Goal: Task Accomplishment & Management: Use online tool/utility

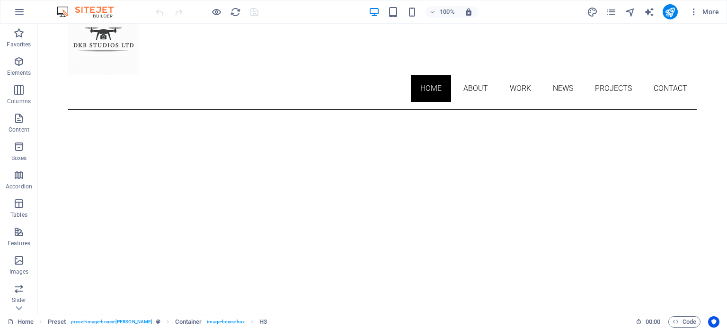
scroll to position [58, 0]
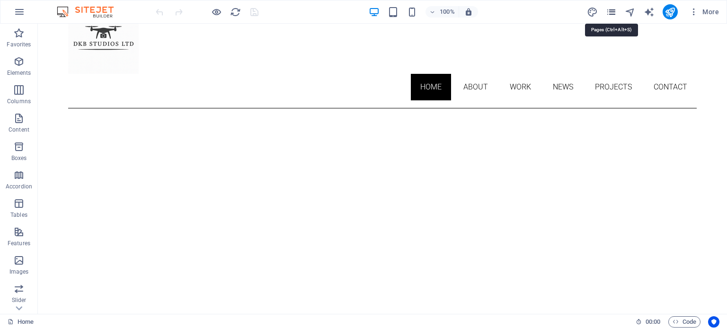
click at [609, 14] on icon "pages" at bounding box center [610, 12] width 11 height 11
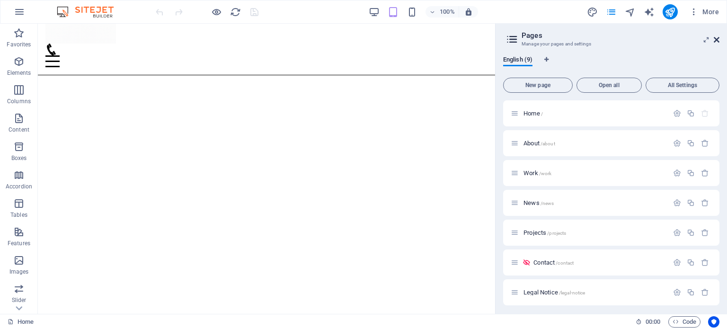
click at [715, 37] on icon at bounding box center [716, 40] width 6 height 8
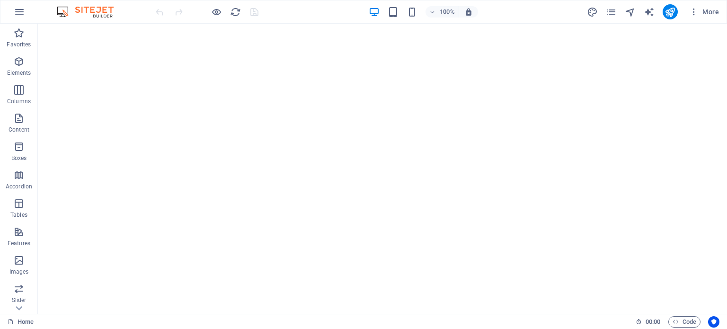
scroll to position [350, 0]
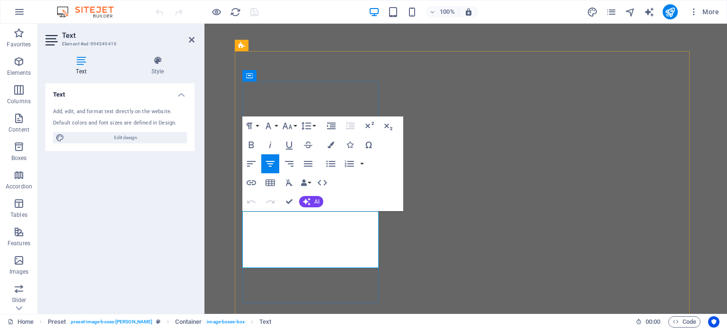
drag, startPoint x: 261, startPoint y: 216, endPoint x: 324, endPoint y: 240, distance: 67.1
drag, startPoint x: 261, startPoint y: 217, endPoint x: 379, endPoint y: 258, distance: 124.8
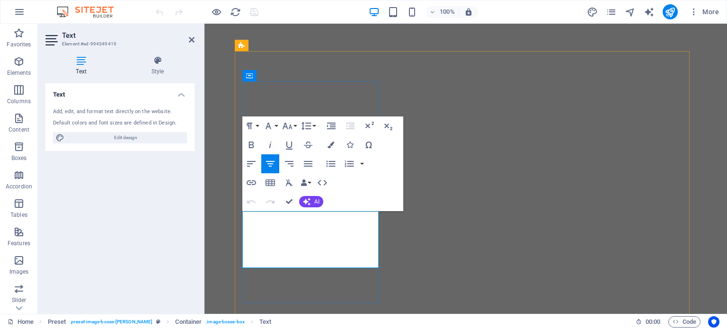
copy p "From Portraits to Aerials, DKB Studios turns moments into art. Our lens covers …"
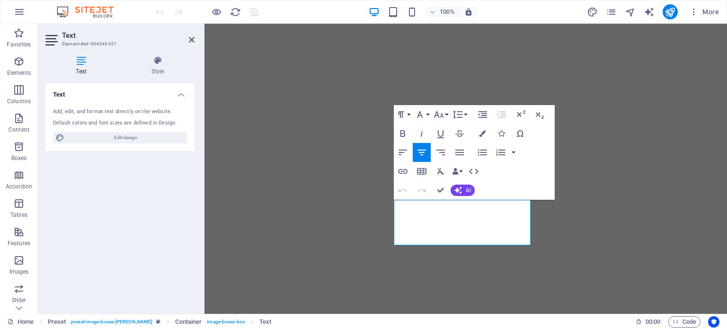
click at [204, 24] on div at bounding box center [204, 24] width 0 height 0
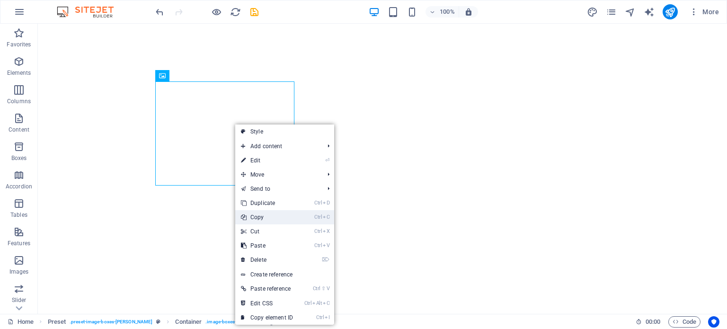
click at [263, 221] on link "Ctrl C Copy" at bounding box center [266, 217] width 63 height 14
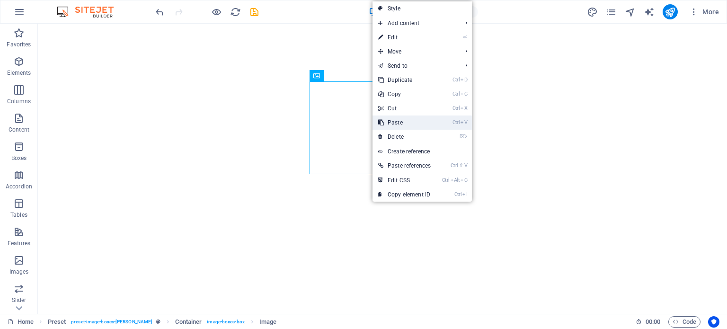
click at [400, 123] on link "Ctrl V Paste" at bounding box center [404, 122] width 64 height 14
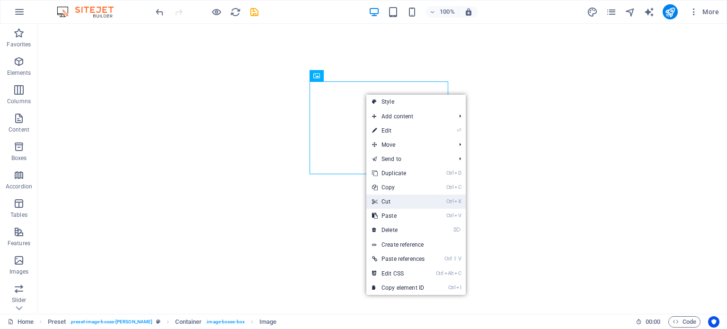
click at [386, 203] on link "Ctrl X Cut" at bounding box center [398, 201] width 64 height 14
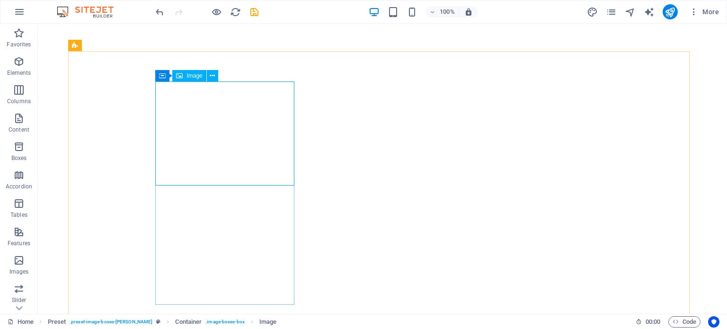
click at [194, 76] on span "Image" at bounding box center [194, 76] width 16 height 6
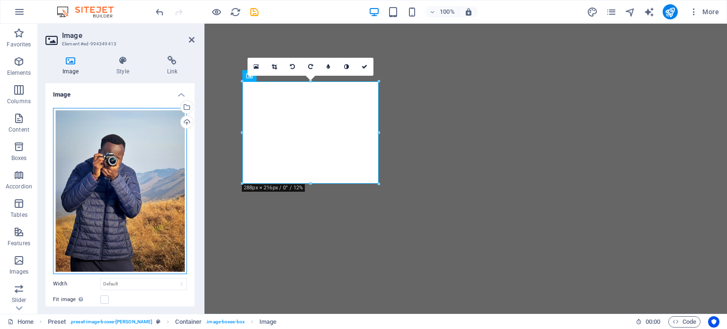
click at [81, 174] on div "Drag files here, click to choose files or select files from Files or our free s…" at bounding box center [120, 191] width 134 height 166
click at [81, 174] on body "[DOMAIN_NAME] Home Favorites Elements Columns Content Boxes Accordion Tables Fe…" at bounding box center [363, 164] width 727 height 329
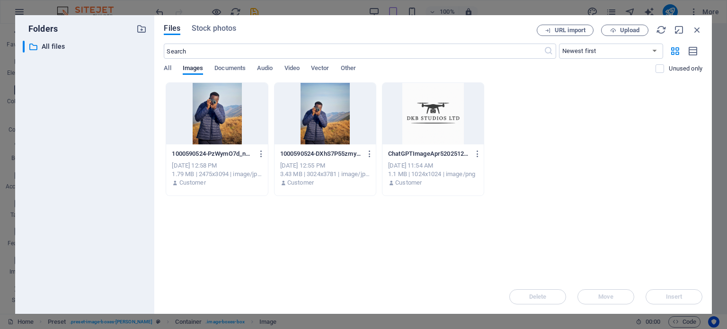
click at [414, 105] on div at bounding box center [432, 113] width 101 height 61
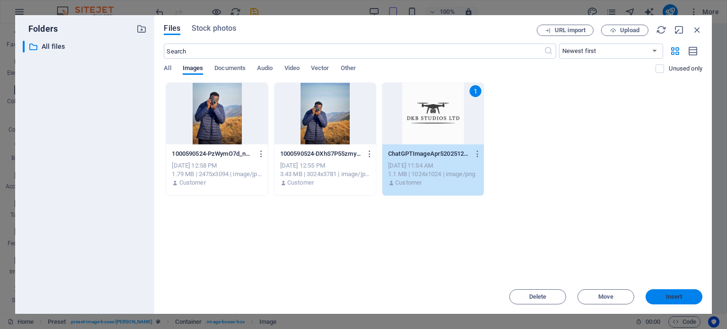
click at [674, 301] on button "Insert" at bounding box center [673, 296] width 57 height 15
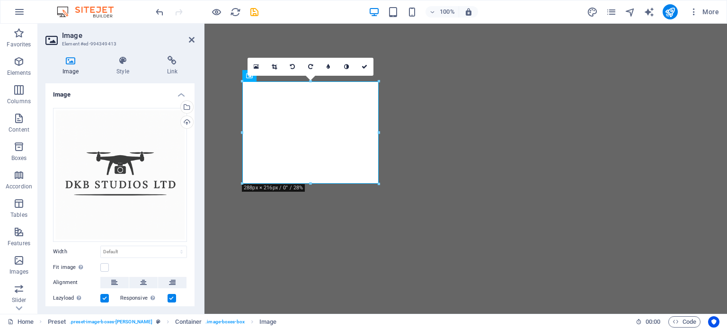
click at [191, 36] on icon at bounding box center [192, 40] width 6 height 8
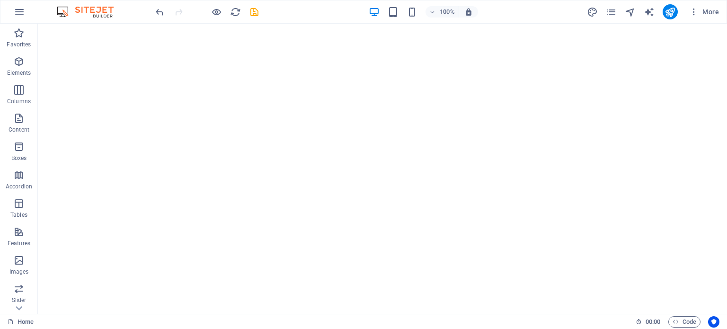
scroll to position [379, 0]
click at [257, 13] on icon "save" at bounding box center [254, 12] width 11 height 11
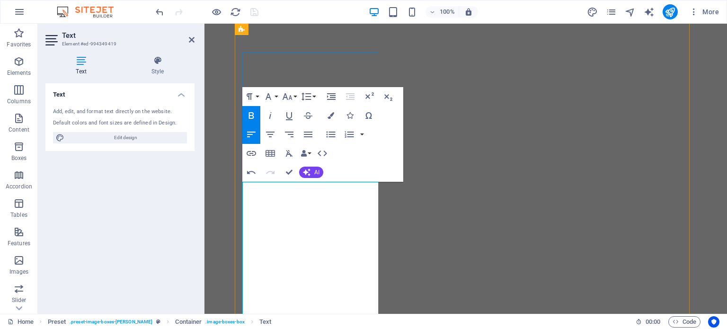
drag, startPoint x: 366, startPoint y: 231, endPoint x: 283, endPoint y: 191, distance: 92.5
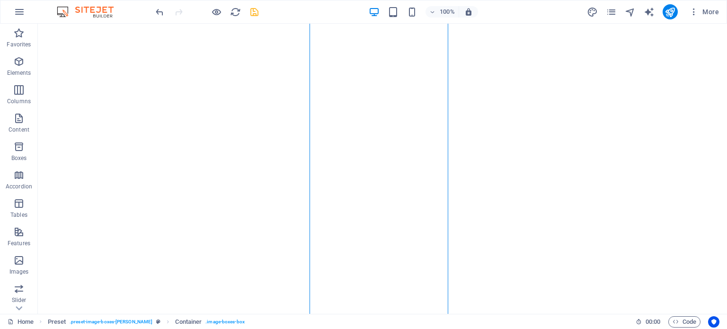
scroll to position [506, 0]
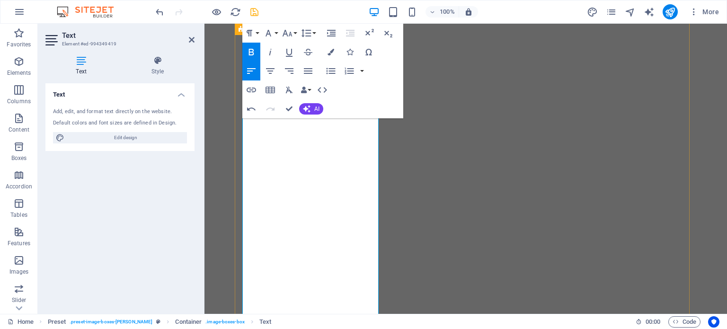
drag, startPoint x: 279, startPoint y: 287, endPoint x: 250, endPoint y: 150, distance: 139.7
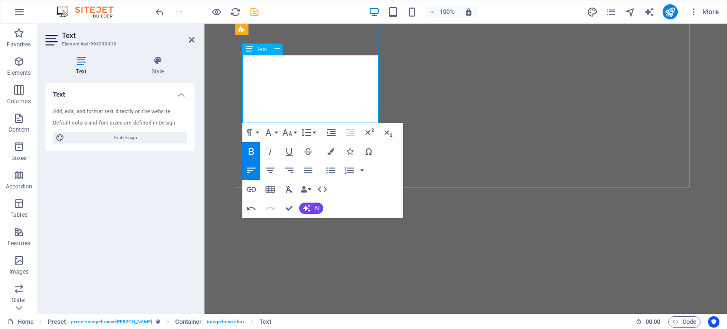
drag, startPoint x: 316, startPoint y: 120, endPoint x: 245, endPoint y: 62, distance: 91.8
click at [253, 152] on icon "button" at bounding box center [251, 151] width 5 height 7
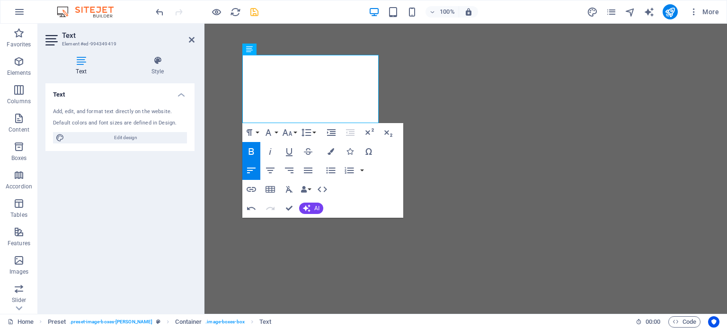
click at [253, 152] on icon "button" at bounding box center [251, 151] width 5 height 7
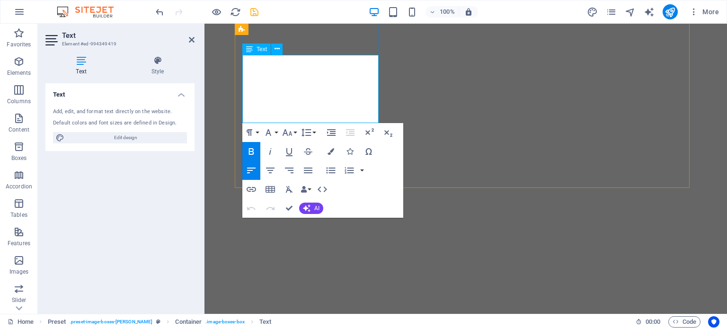
drag, startPoint x: 254, startPoint y: 60, endPoint x: 324, endPoint y: 114, distance: 88.8
drag, startPoint x: 313, startPoint y: 117, endPoint x: 244, endPoint y: 61, distance: 89.1
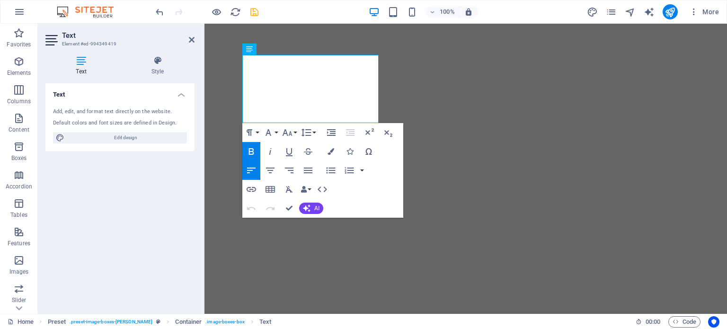
click at [254, 150] on icon "button" at bounding box center [251, 151] width 11 height 11
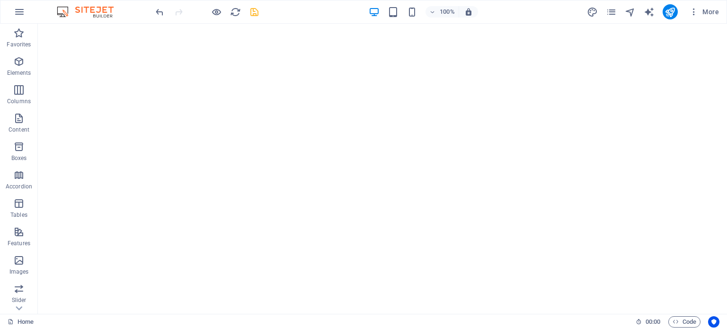
scroll to position [513, 0]
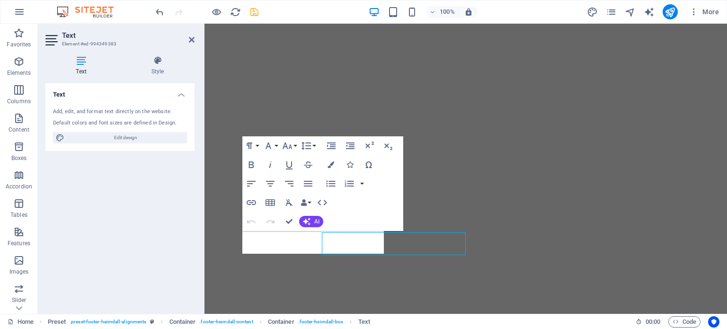
click at [160, 250] on div "Text Add, edit, and format text directly on the website. Default colors and fon…" at bounding box center [119, 194] width 149 height 223
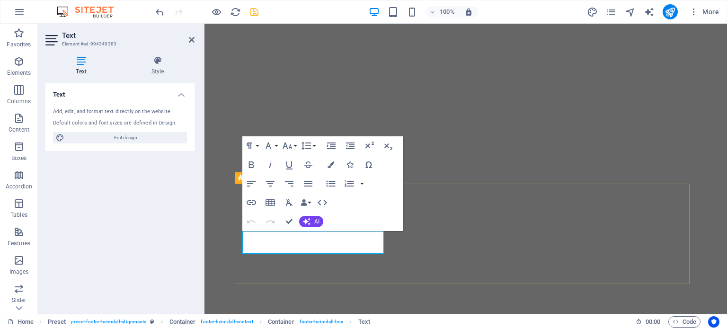
scroll to position [511, 0]
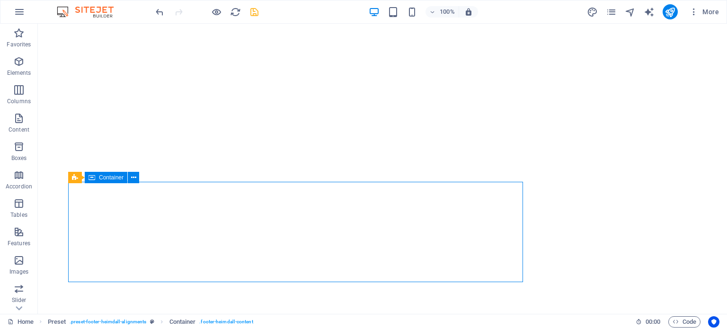
scroll to position [513, 0]
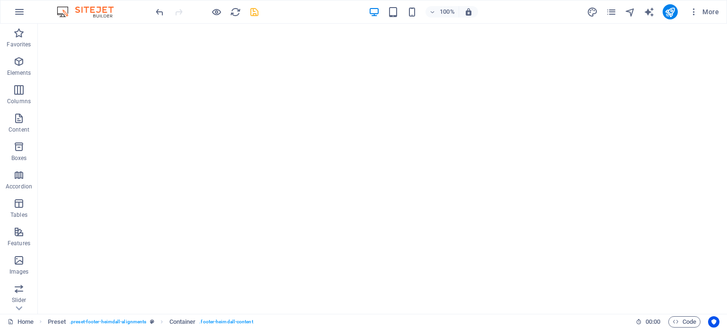
scroll to position [0, 0]
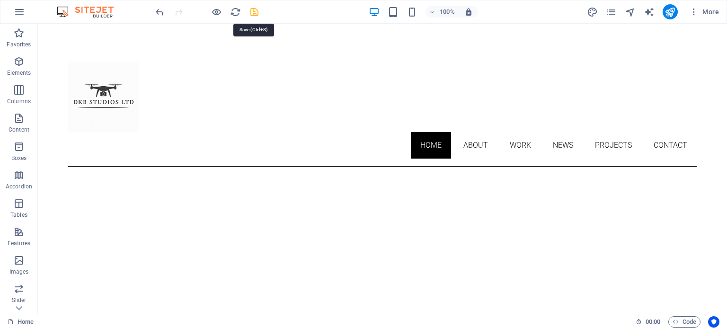
click at [252, 9] on icon "save" at bounding box center [254, 12] width 11 height 11
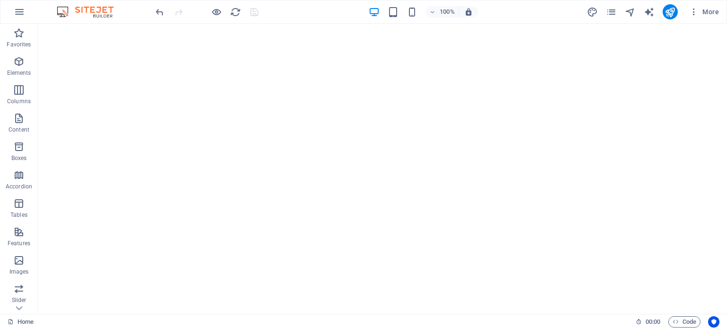
scroll to position [411, 0]
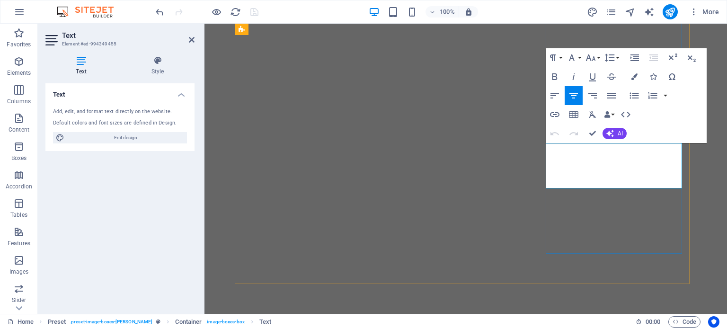
drag, startPoint x: 658, startPoint y: 182, endPoint x: 667, endPoint y: 173, distance: 12.7
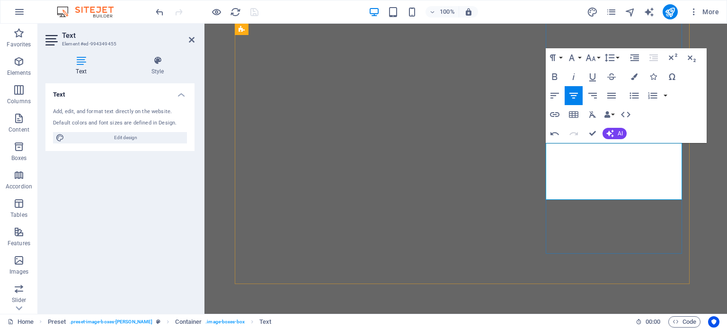
drag, startPoint x: 632, startPoint y: 173, endPoint x: 590, endPoint y: 175, distance: 42.6
click at [551, 81] on icon "button" at bounding box center [554, 76] width 11 height 11
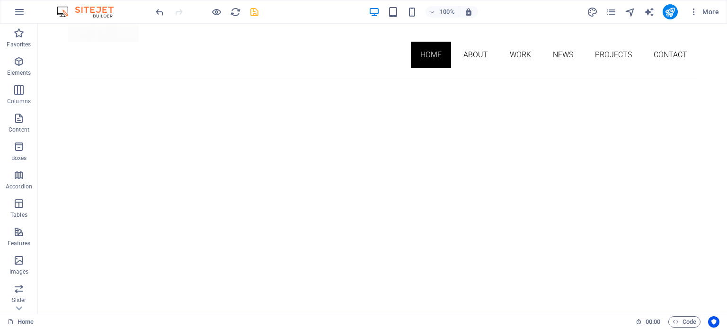
scroll to position [0, 0]
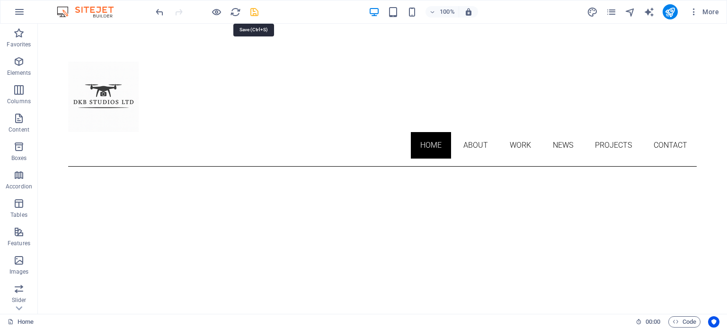
click at [252, 9] on icon "save" at bounding box center [254, 12] width 11 height 11
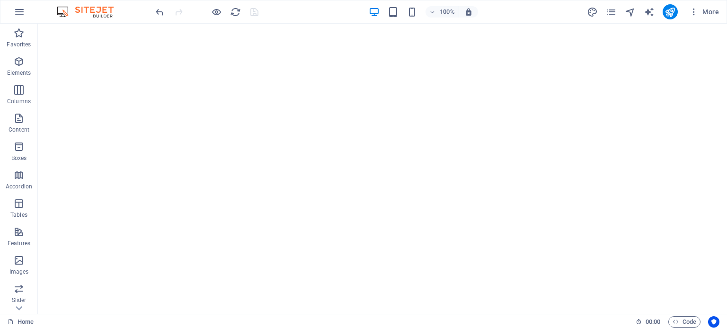
scroll to position [356, 0]
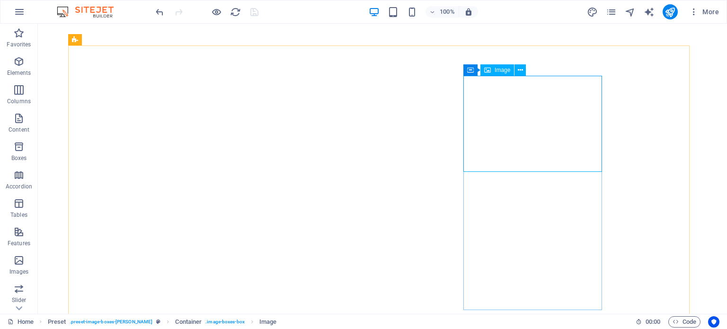
click at [498, 69] on span "Image" at bounding box center [502, 70] width 16 height 6
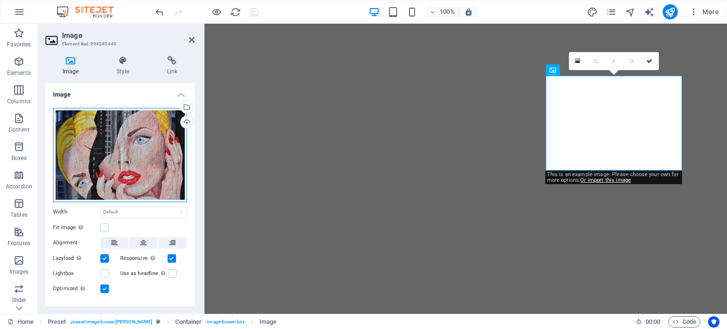
click at [84, 129] on div "Drag files here, click to choose files or select files from Files or our free s…" at bounding box center [120, 155] width 134 height 94
click at [84, 129] on body "[DOMAIN_NAME] Home Favorites Elements Columns Content Boxes Accordion Tables Fe…" at bounding box center [363, 164] width 727 height 329
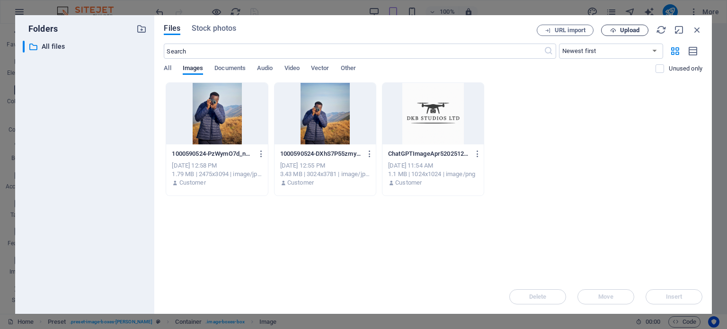
click at [636, 31] on span "Upload" at bounding box center [629, 30] width 19 height 6
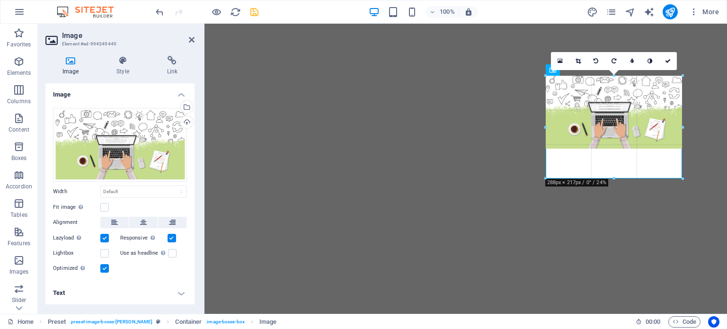
drag, startPoint x: 613, startPoint y: 148, endPoint x: 617, endPoint y: 177, distance: 30.1
click at [617, 177] on div at bounding box center [613, 178] width 137 height 3
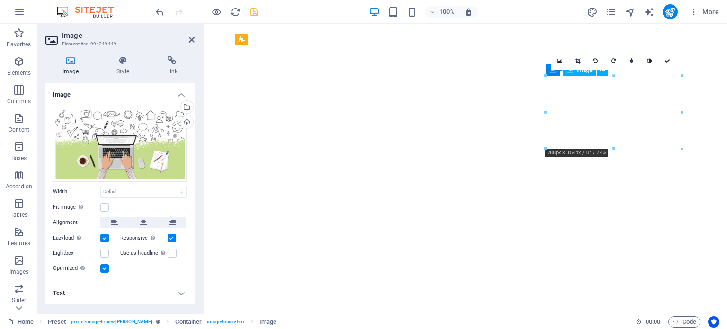
drag, startPoint x: 610, startPoint y: 177, endPoint x: 610, endPoint y: 171, distance: 6.1
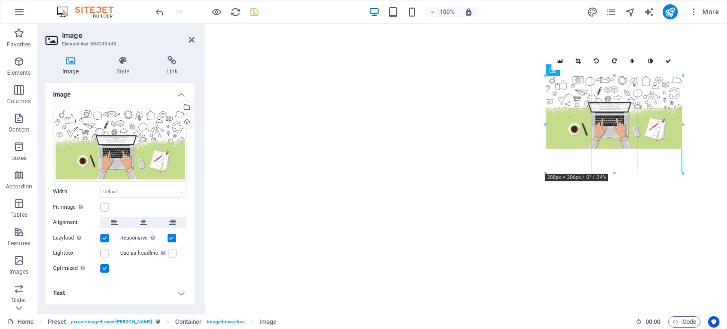
drag, startPoint x: 611, startPoint y: 149, endPoint x: 607, endPoint y: 173, distance: 24.9
click at [607, 173] on div at bounding box center [614, 173] width 138 height 3
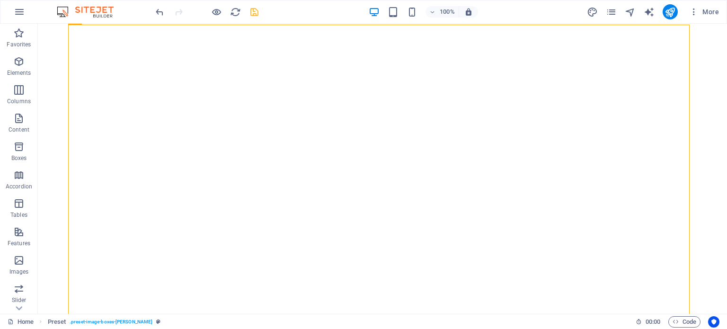
scroll to position [379, 0]
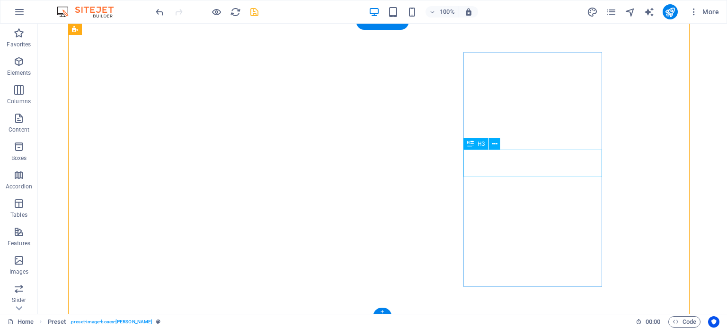
drag, startPoint x: 535, startPoint y: 148, endPoint x: 532, endPoint y: 128, distance: 20.2
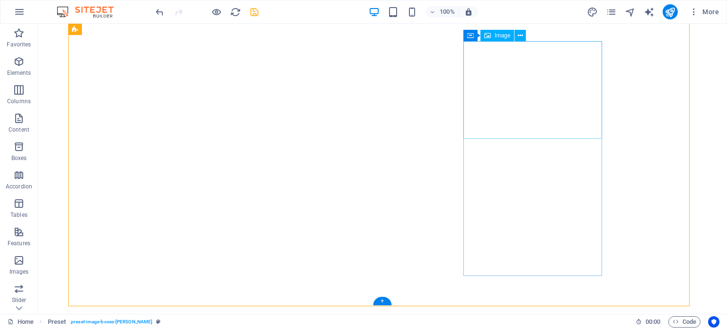
scroll to position [395, 0]
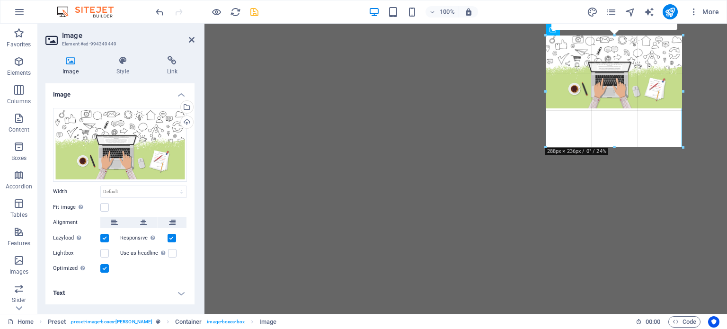
drag, startPoint x: 609, startPoint y: 133, endPoint x: 605, endPoint y: 147, distance: 14.6
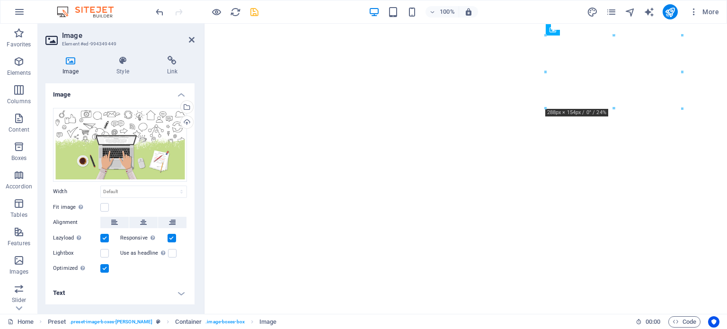
drag, startPoint x: 613, startPoint y: 106, endPoint x: 608, endPoint y: 117, distance: 12.5
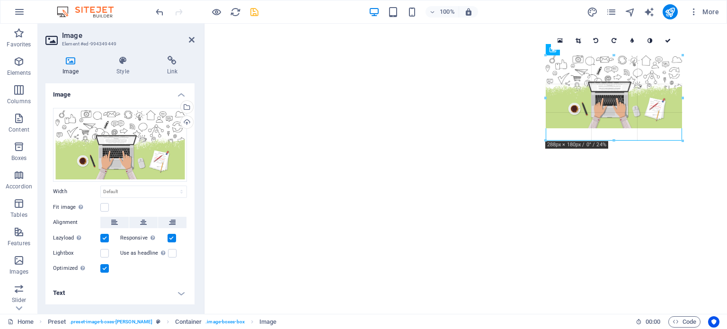
drag, startPoint x: 612, startPoint y: 128, endPoint x: 404, endPoint y: 117, distance: 207.5
click at [609, 140] on div at bounding box center [613, 140] width 137 height 3
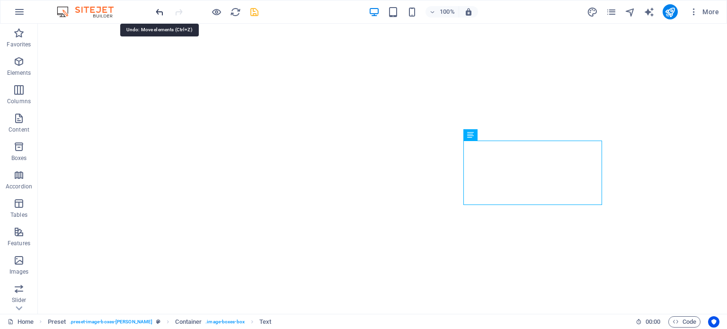
click at [157, 12] on icon "undo" at bounding box center [159, 12] width 11 height 11
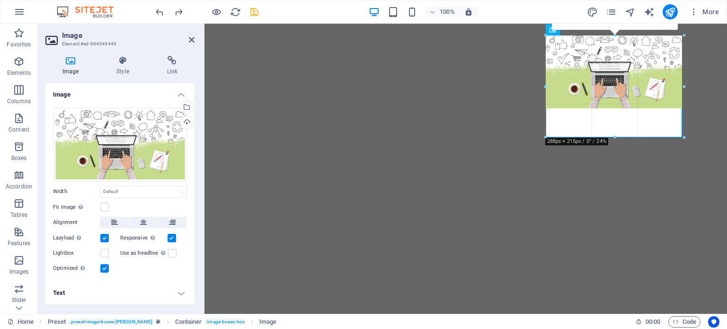
drag, startPoint x: 613, startPoint y: 121, endPoint x: 607, endPoint y: 138, distance: 17.5
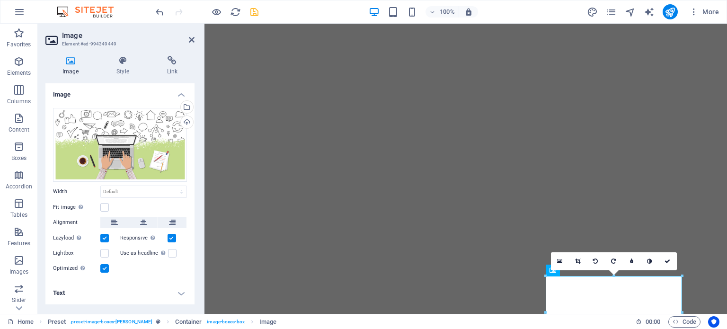
scroll to position [142, 0]
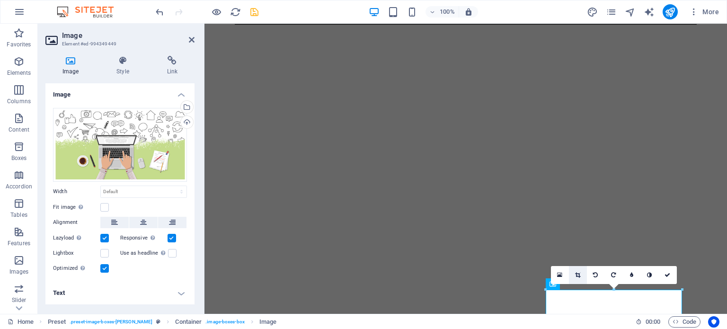
click at [579, 274] on icon at bounding box center [577, 275] width 5 height 6
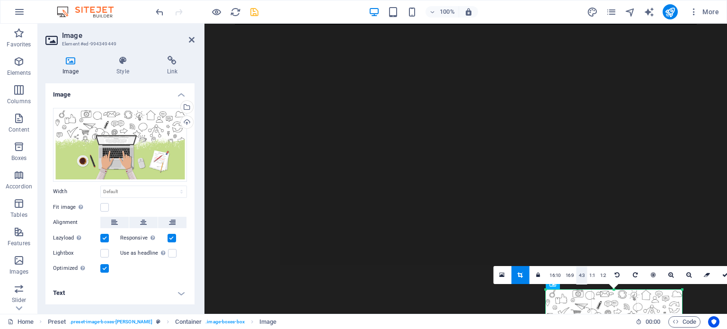
click at [583, 277] on link "4:3" at bounding box center [581, 275] width 11 height 18
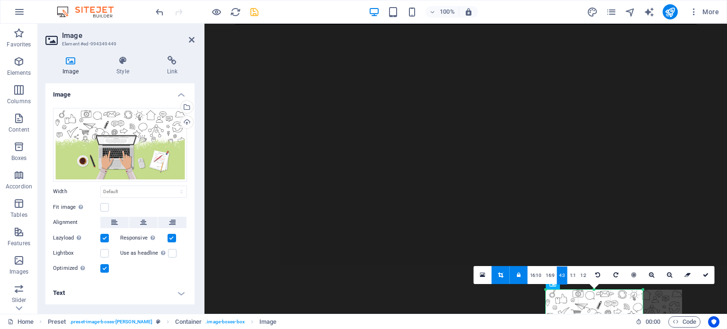
scroll to position [395, 0]
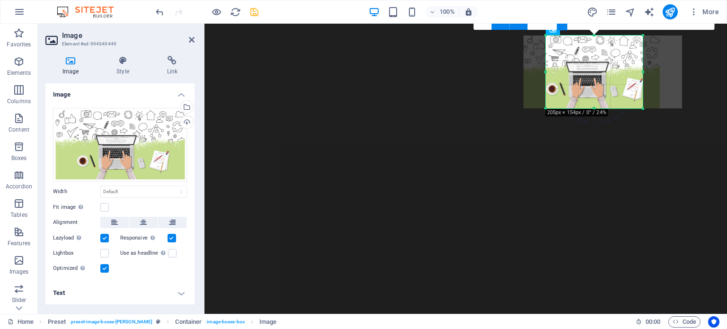
drag, startPoint x: 606, startPoint y: 61, endPoint x: 585, endPoint y: 62, distance: 21.8
click at [585, 62] on div at bounding box center [591, 71] width 136 height 73
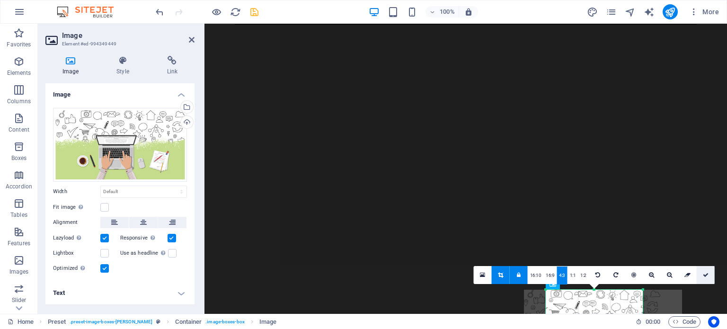
click at [705, 272] on icon at bounding box center [705, 275] width 6 height 6
type input "205"
select select "px"
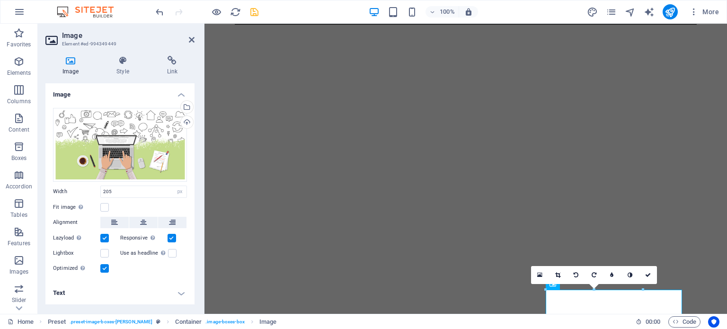
scroll to position [395, 0]
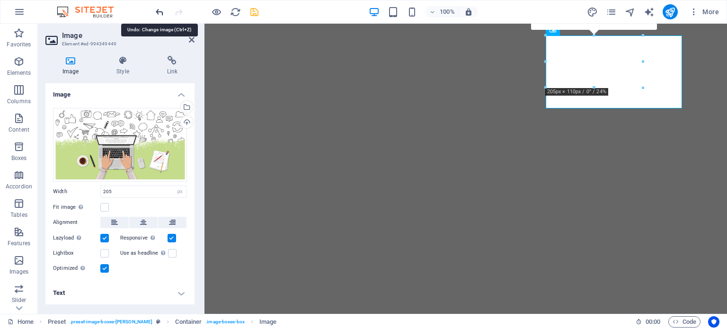
click at [160, 11] on icon "undo" at bounding box center [159, 12] width 11 height 11
select select "DISABLED_OPTION_VALUE"
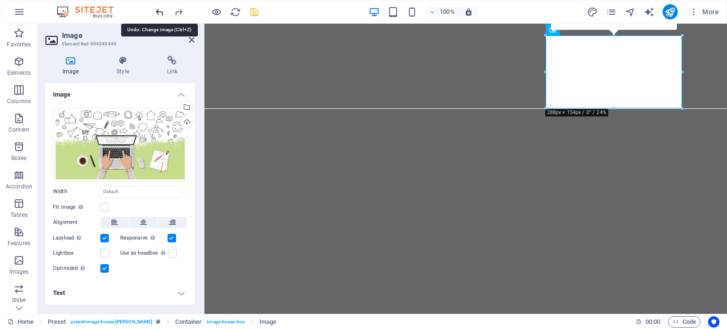
click at [160, 11] on icon "undo" at bounding box center [159, 12] width 11 height 11
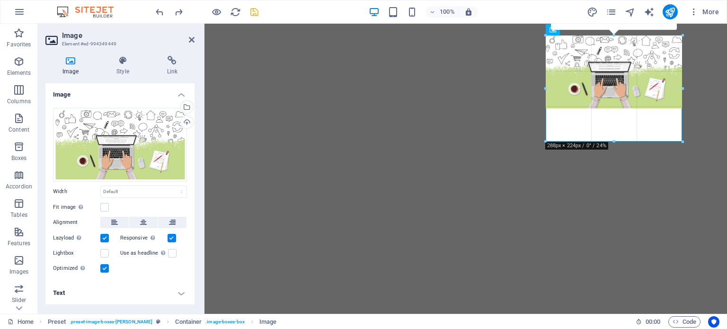
drag, startPoint x: 612, startPoint y: 107, endPoint x: 608, endPoint y: 140, distance: 32.8
type input "287"
select select "px"
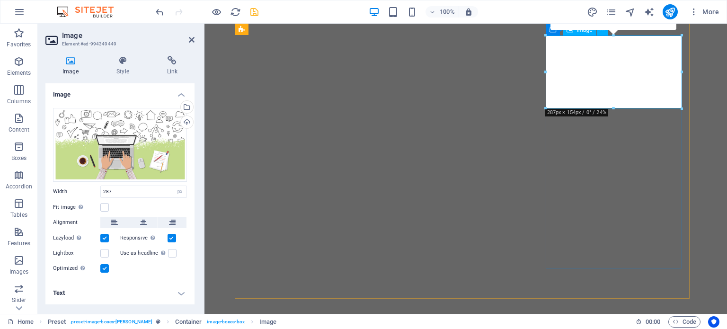
drag, startPoint x: 817, startPoint y: 58, endPoint x: 614, endPoint y: 49, distance: 202.7
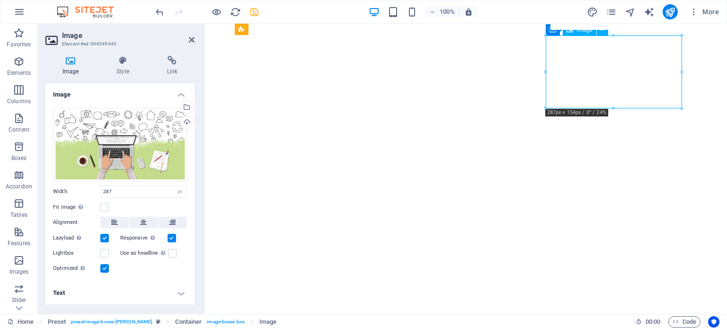
drag, startPoint x: 614, startPoint y: 49, endPoint x: 615, endPoint y: 68, distance: 19.4
drag, startPoint x: 615, startPoint y: 68, endPoint x: 615, endPoint y: 98, distance: 30.3
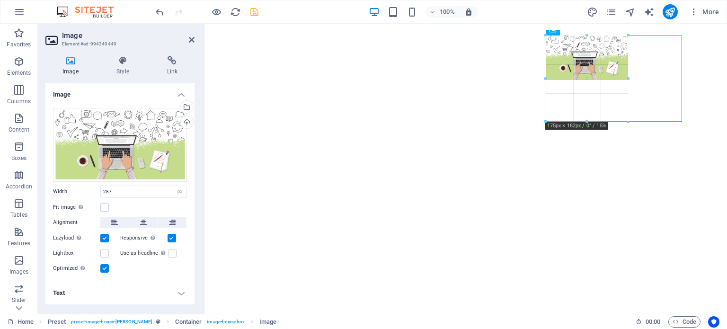
drag, startPoint x: 613, startPoint y: 107, endPoint x: 679, endPoint y: 121, distance: 68.0
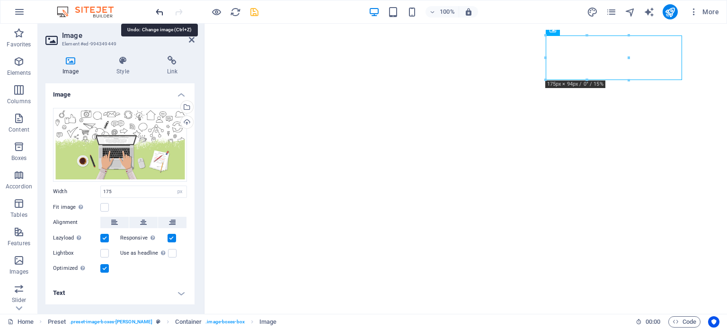
click at [158, 12] on icon "undo" at bounding box center [159, 12] width 11 height 11
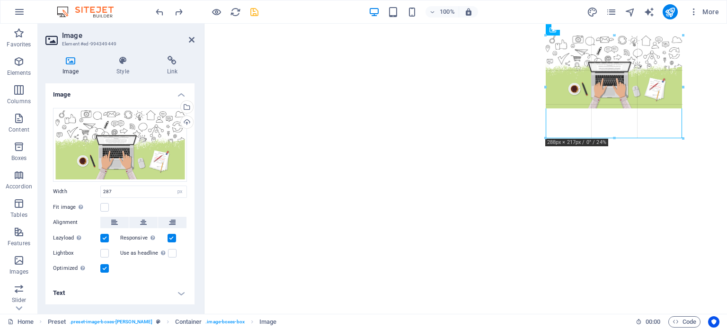
drag, startPoint x: 613, startPoint y: 108, endPoint x: 613, endPoint y: 138, distance: 29.8
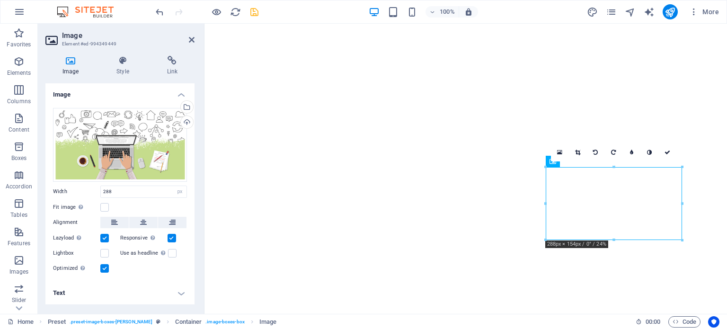
scroll to position [264, 0]
click at [155, 15] on icon "undo" at bounding box center [159, 12] width 11 height 11
type input "287"
drag, startPoint x: 235, startPoint y: 13, endPoint x: 363, endPoint y: 9, distance: 128.7
click at [235, 13] on icon "reload" at bounding box center [235, 12] width 11 height 11
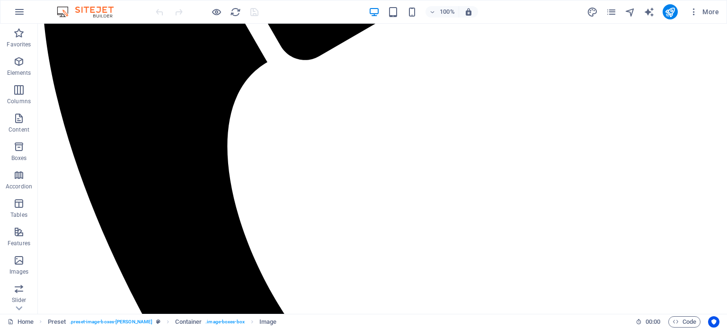
scroll to position [415, 0]
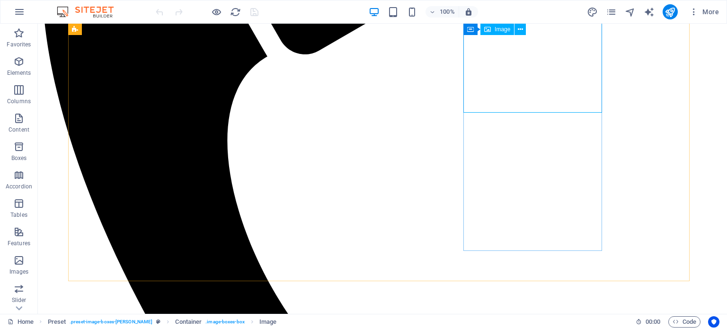
click at [487, 28] on icon at bounding box center [487, 29] width 7 height 11
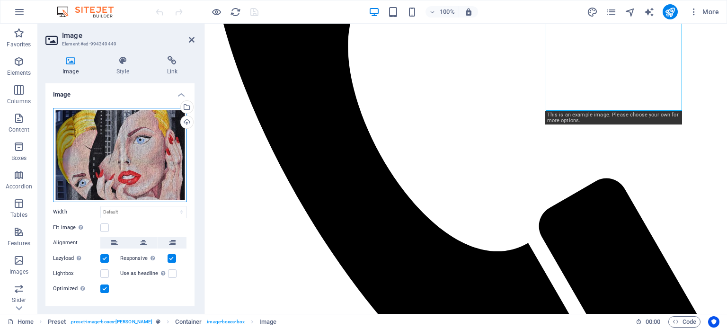
click at [101, 143] on div "Drag files here, click to choose files or select files from Files or our free s…" at bounding box center [120, 155] width 134 height 94
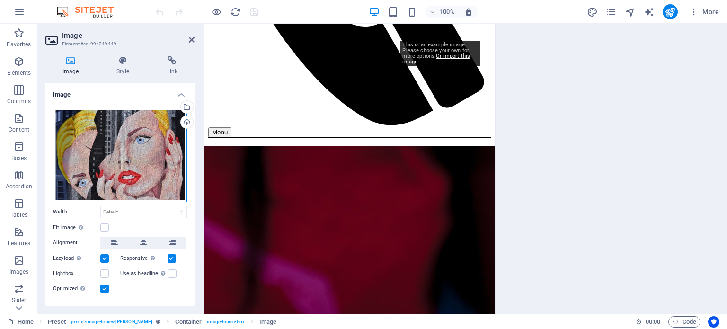
click at [101, 143] on div "Drag files here, click to choose files or select files from Files or our free s…" at bounding box center [120, 155] width 134 height 94
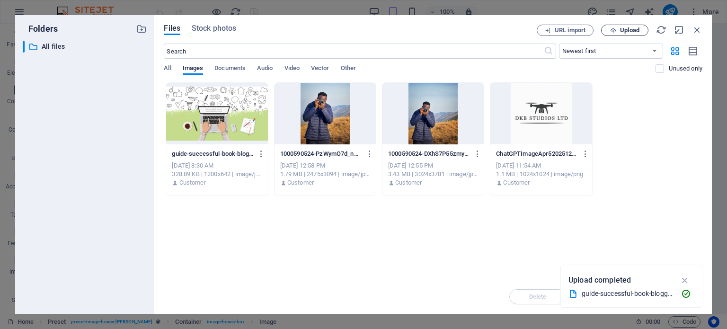
click at [630, 35] on button "Upload" at bounding box center [624, 30] width 47 height 11
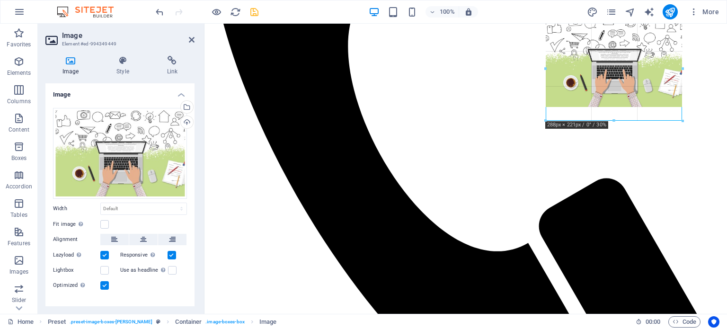
drag, startPoint x: 615, startPoint y: 105, endPoint x: 616, endPoint y: 119, distance: 13.8
type input "288"
select select "px"
drag, startPoint x: 613, startPoint y: 106, endPoint x: 614, endPoint y: 119, distance: 12.3
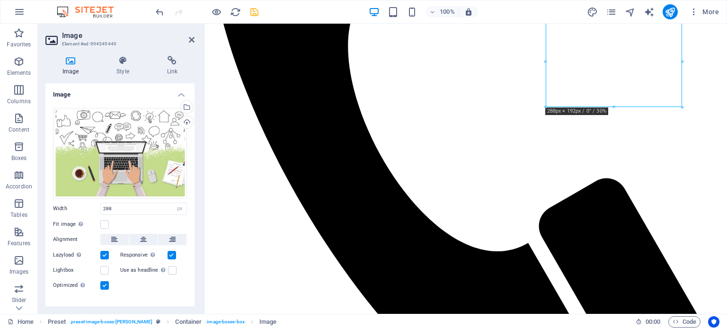
scroll to position [161, 0]
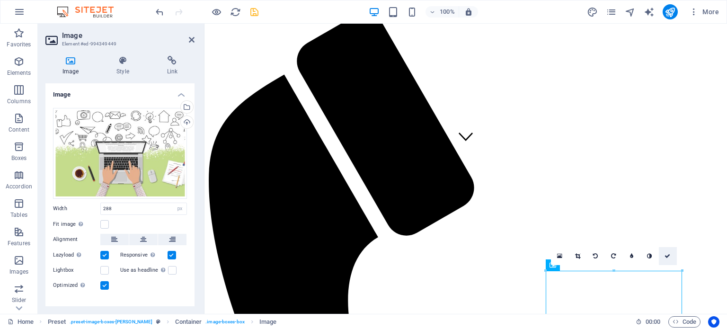
click at [666, 253] on icon at bounding box center [667, 256] width 6 height 6
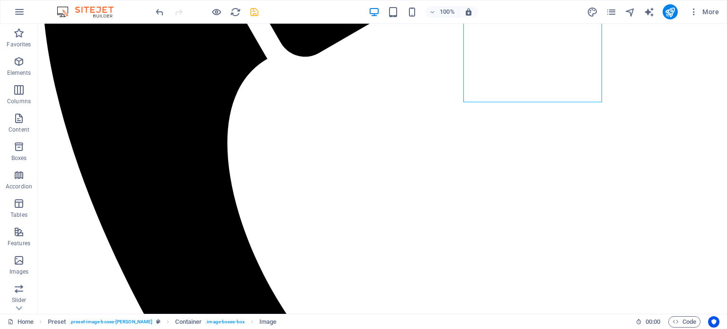
scroll to position [420, 0]
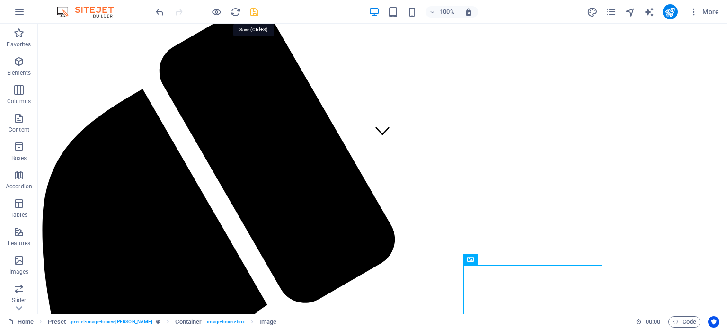
click at [257, 11] on icon "save" at bounding box center [254, 12] width 11 height 11
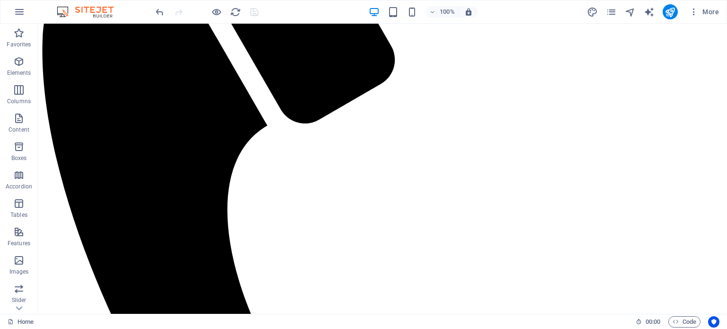
scroll to position [376, 0]
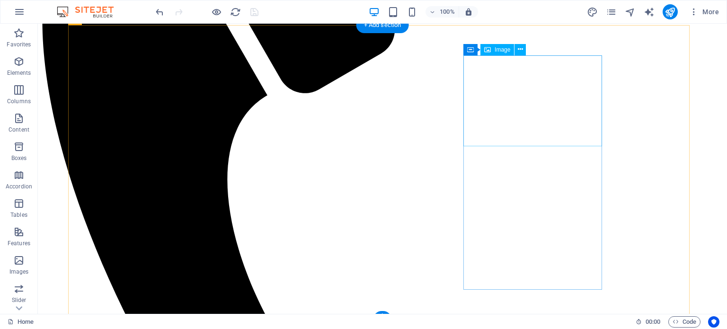
select select "px"
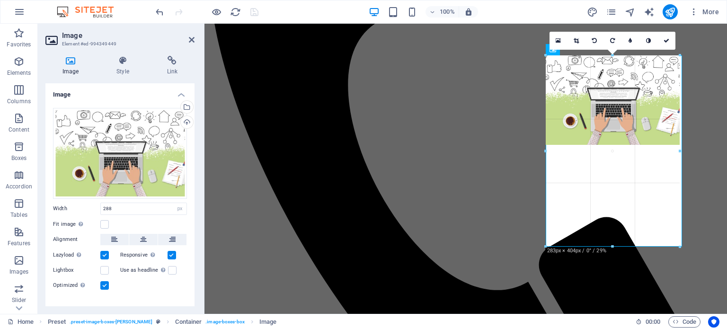
drag, startPoint x: 682, startPoint y: 146, endPoint x: 422, endPoint y: 46, distance: 278.7
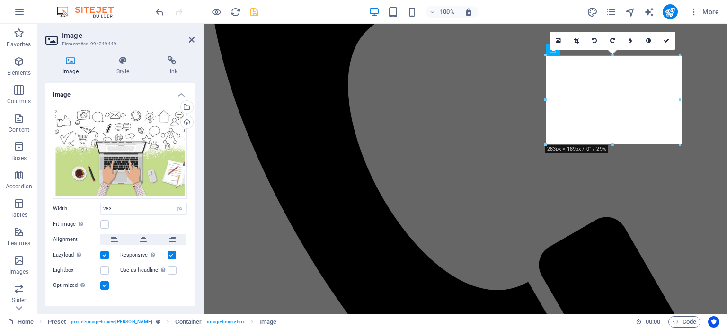
click at [149, 11] on div "100% More" at bounding box center [363, 11] width 726 height 23
click at [156, 11] on icon "undo" at bounding box center [159, 12] width 11 height 11
type input "288"
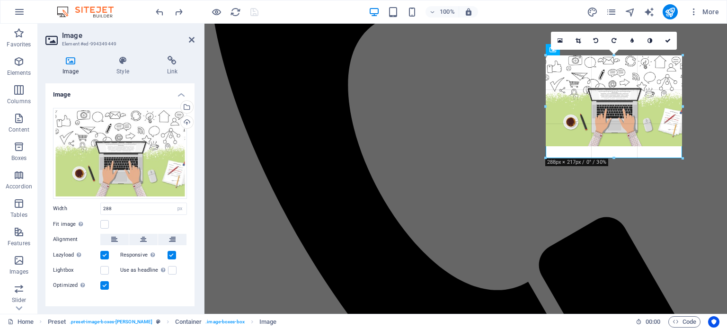
drag, startPoint x: 613, startPoint y: 145, endPoint x: 615, endPoint y: 157, distance: 12.0
drag, startPoint x: 611, startPoint y: 146, endPoint x: 613, endPoint y: 155, distance: 9.6
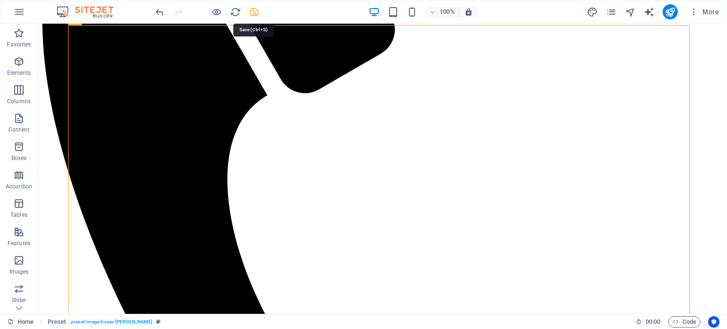
click at [255, 8] on icon "save" at bounding box center [254, 12] width 11 height 11
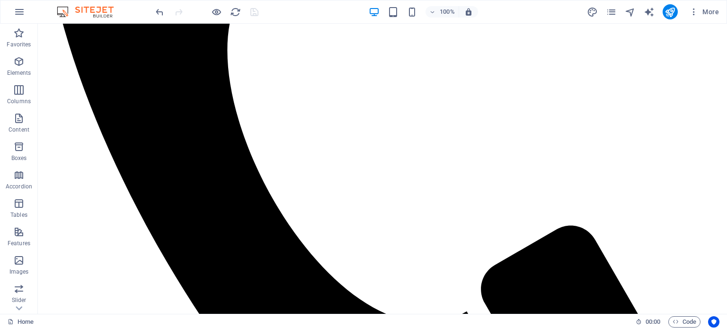
scroll to position [506, 0]
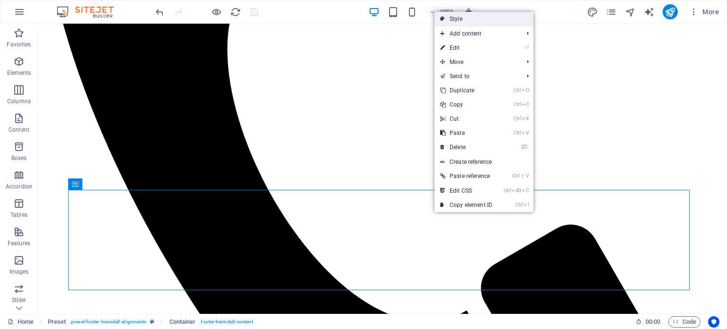
click at [482, 21] on link "Style" at bounding box center [483, 19] width 99 height 14
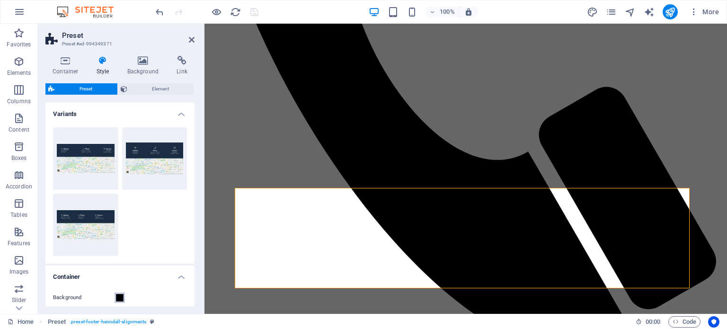
click at [117, 299] on span at bounding box center [120, 298] width 8 height 8
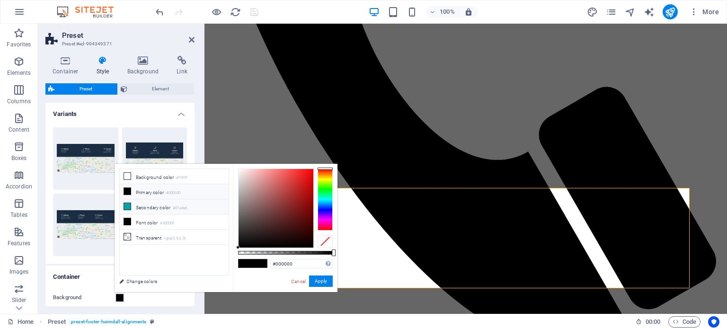
click at [127, 205] on icon at bounding box center [127, 206] width 7 height 7
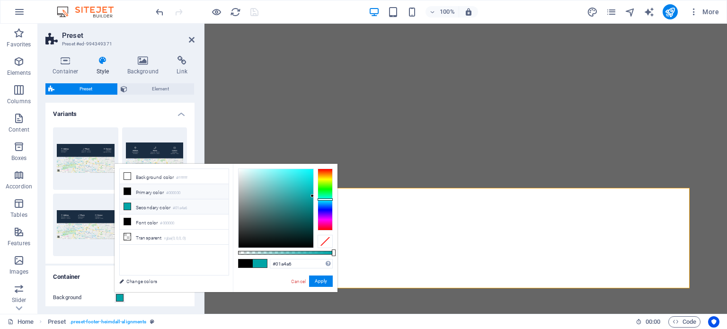
click at [127, 189] on icon at bounding box center [127, 191] width 7 height 7
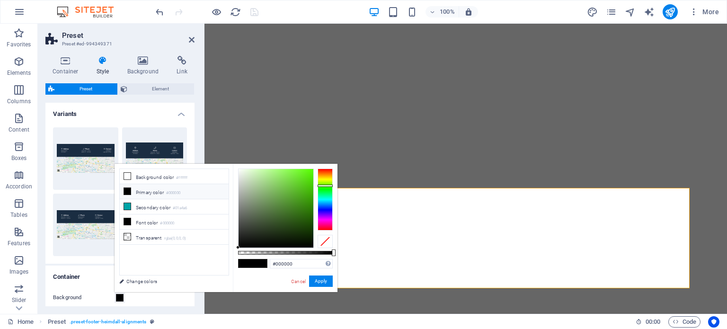
click at [324, 185] on div at bounding box center [324, 198] width 15 height 61
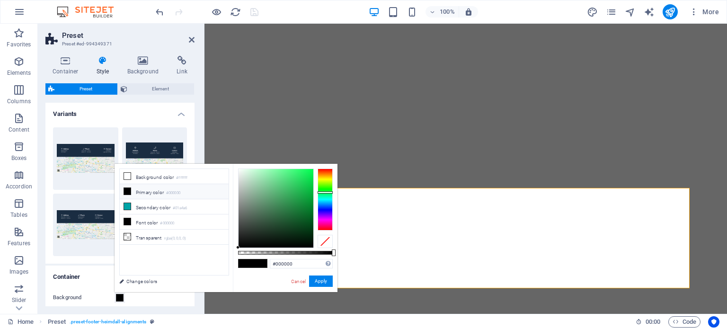
click at [322, 192] on div at bounding box center [324, 198] width 15 height 61
click at [283, 178] on div at bounding box center [275, 208] width 75 height 79
click at [273, 173] on div at bounding box center [275, 208] width 75 height 79
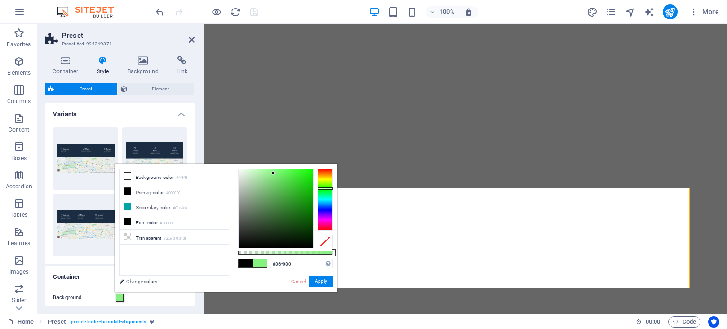
click at [327, 188] on div at bounding box center [324, 198] width 15 height 61
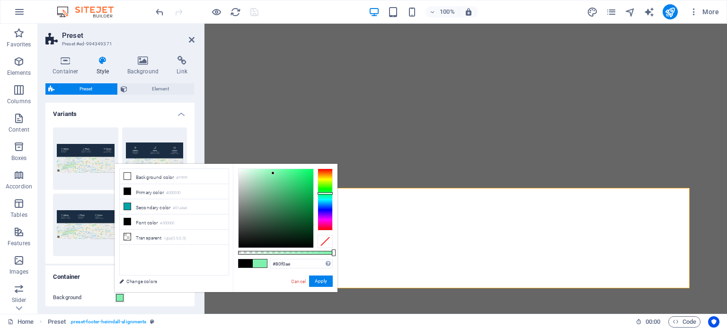
click at [320, 193] on div at bounding box center [324, 198] width 15 height 61
click at [274, 196] on div at bounding box center [275, 208] width 75 height 79
click at [126, 235] on icon at bounding box center [127, 236] width 7 height 7
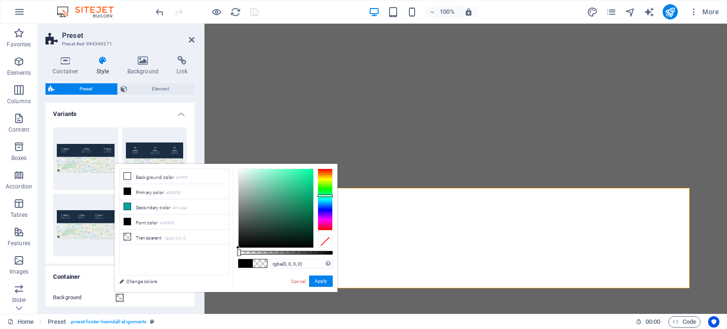
click at [325, 195] on div at bounding box center [324, 198] width 15 height 61
click at [294, 196] on div at bounding box center [275, 208] width 75 height 79
type input "rgba(123, 200, 173, 0)"
click at [267, 185] on div at bounding box center [275, 208] width 75 height 79
click at [297, 279] on link "Cancel" at bounding box center [298, 281] width 17 height 7
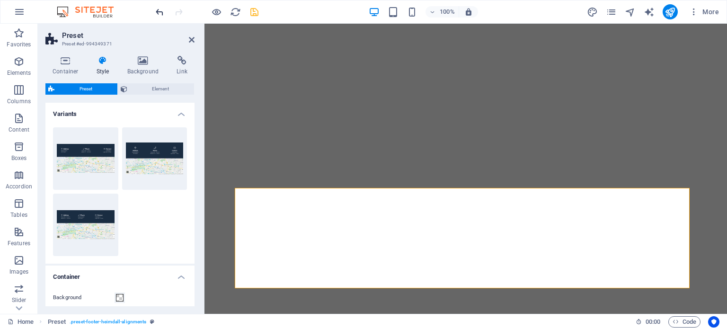
click at [159, 9] on icon "undo" at bounding box center [159, 12] width 11 height 11
drag, startPoint x: 194, startPoint y: 113, endPoint x: 198, endPoint y: 156, distance: 43.2
click at [198, 156] on div "Container Style Background Link Size Height Default px rem % vh vw Min. height …" at bounding box center [120, 180] width 164 height 265
click at [193, 237] on div "Variants Aligned Default icon-left Container Background Box Style Alignments, l…" at bounding box center [119, 204] width 149 height 203
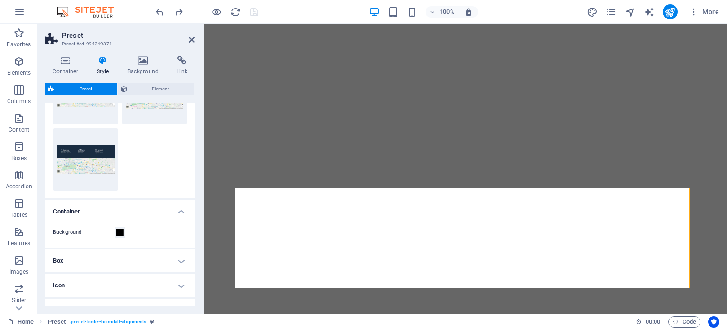
scroll to position [118, 0]
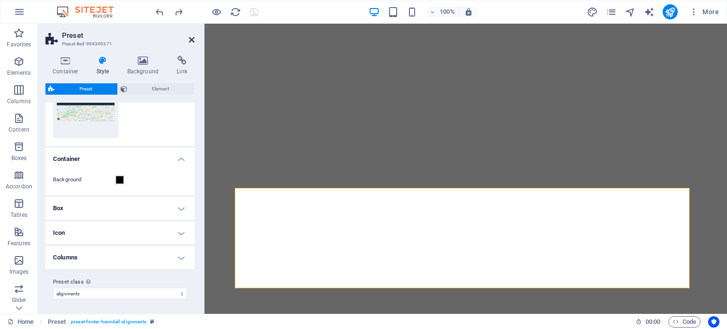
click at [192, 39] on icon at bounding box center [192, 40] width 6 height 8
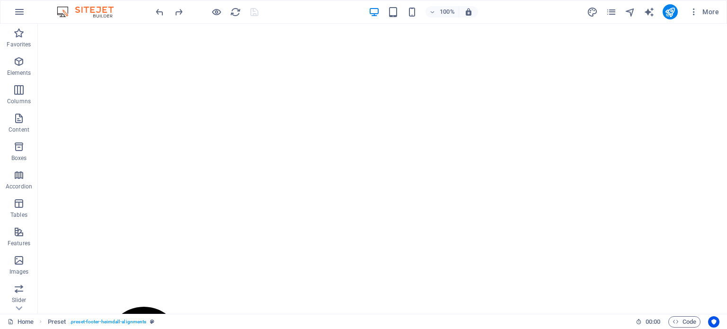
scroll to position [181, 0]
drag, startPoint x: 726, startPoint y: 81, endPoint x: 448, endPoint y: 44, distance: 280.1
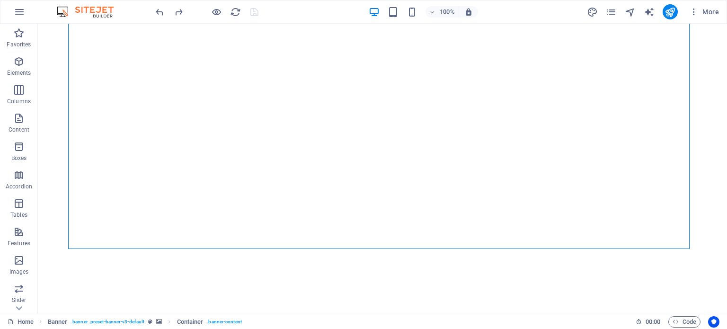
scroll to position [0, 0]
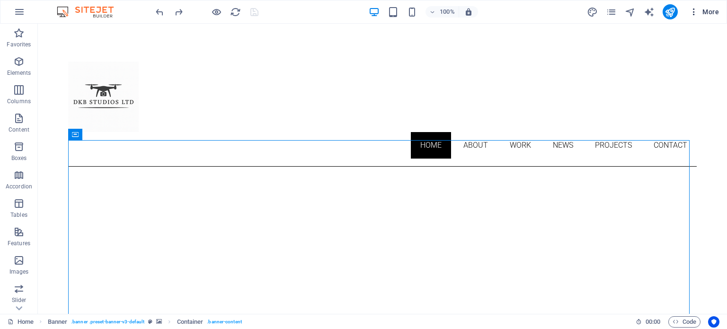
click at [691, 12] on icon "button" at bounding box center [693, 11] width 9 height 9
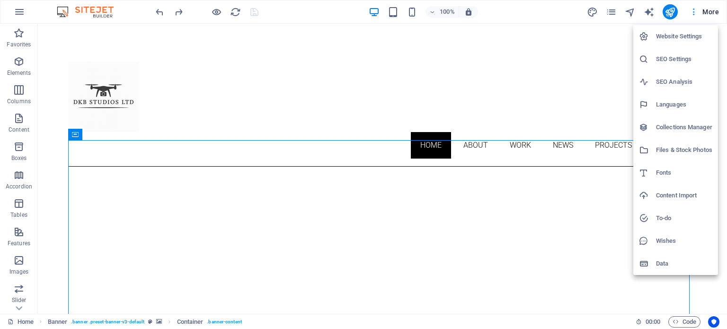
click at [691, 12] on div at bounding box center [363, 164] width 727 height 329
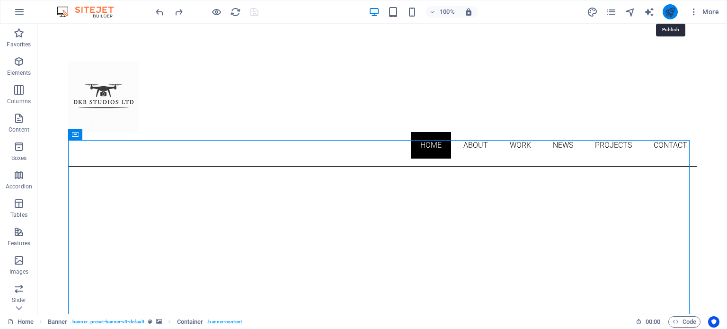
click at [666, 10] on icon "publish" at bounding box center [669, 12] width 11 height 11
